Goal: Check status

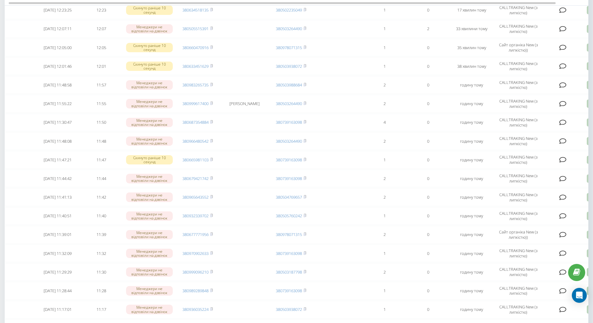
scroll to position [156, 0]
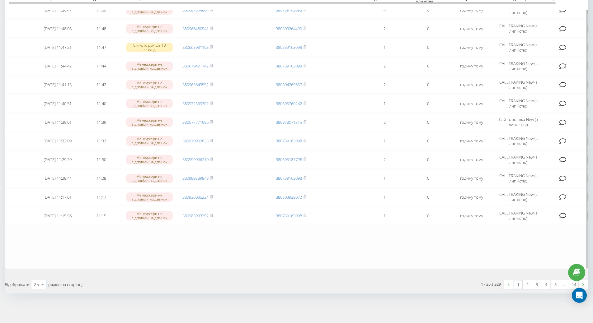
scroll to position [266, 0]
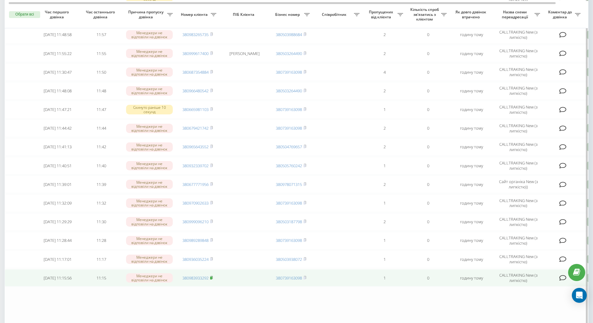
click at [213, 276] on icon at bounding box center [211, 278] width 3 height 4
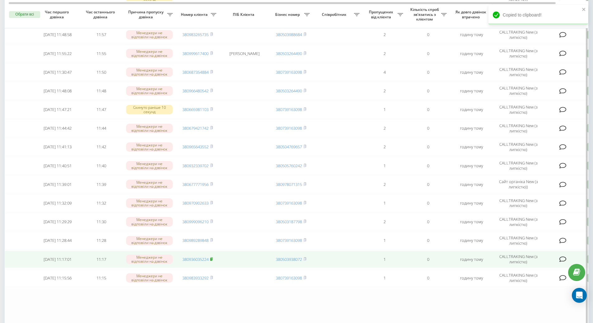
click at [213, 258] on icon at bounding box center [211, 259] width 3 height 4
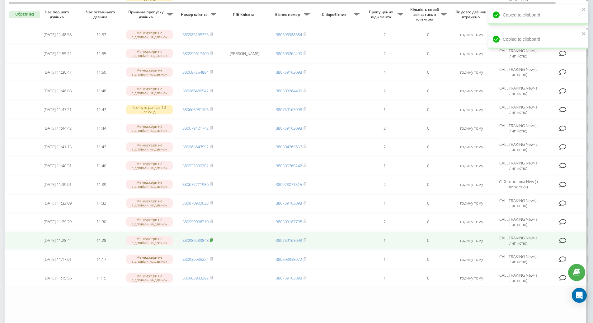
click at [213, 239] on icon at bounding box center [211, 240] width 3 height 4
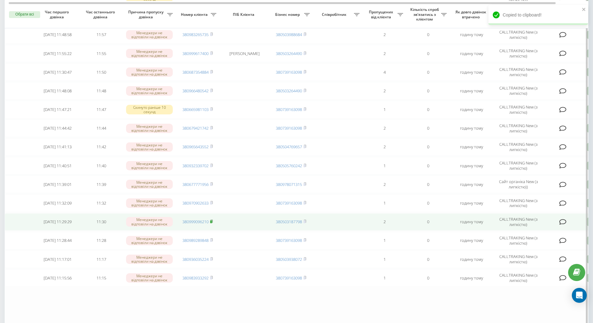
click at [212, 224] on span at bounding box center [211, 222] width 3 height 6
